Goal: Find specific page/section: Find specific page/section

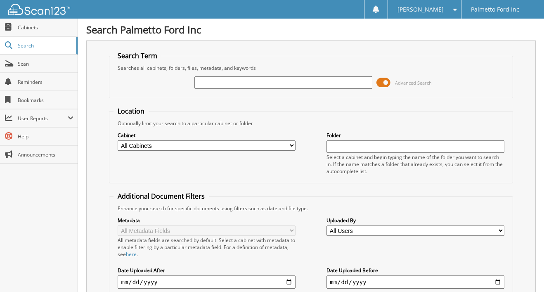
click at [226, 84] on input "text" at bounding box center [283, 82] width 178 height 12
type input "599847"
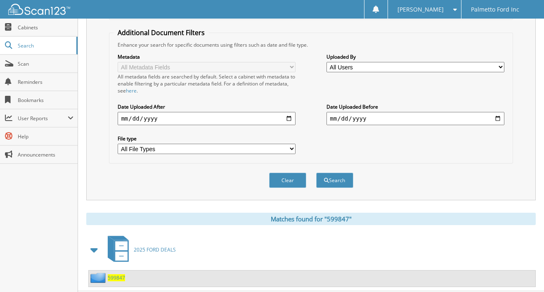
scroll to position [184, 0]
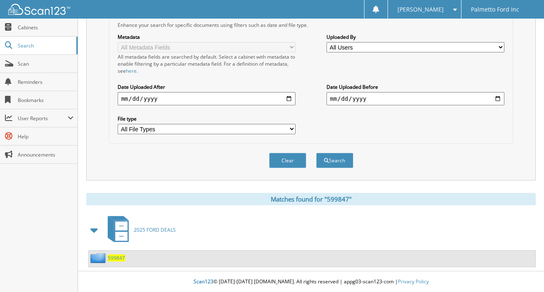
click at [119, 258] on span "599847" at bounding box center [116, 257] width 17 height 7
